Goal: Download file/media

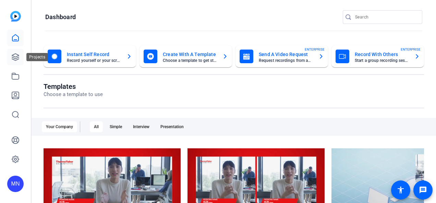
click at [15, 54] on icon at bounding box center [15, 57] width 8 height 8
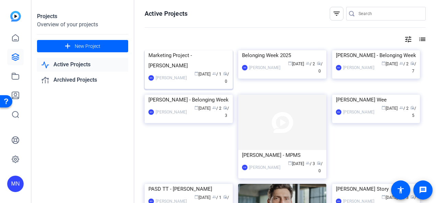
click at [195, 50] on img at bounding box center [189, 50] width 88 height 0
click at [305, 50] on img at bounding box center [282, 50] width 88 height 0
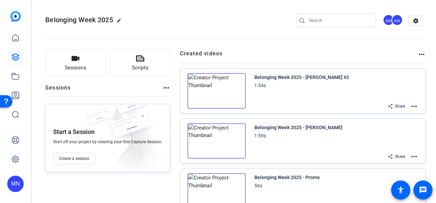
scroll to position [30, 0]
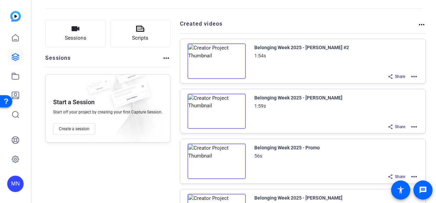
click at [411, 73] on mat-icon "more_horiz" at bounding box center [414, 77] width 8 height 8
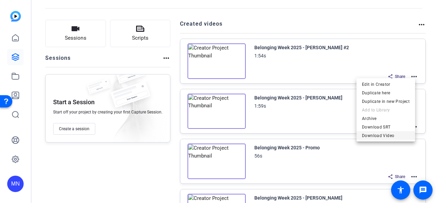
click at [375, 136] on span "Download Video" at bounding box center [386, 136] width 48 height 8
